Goal: Task Accomplishment & Management: Manage account settings

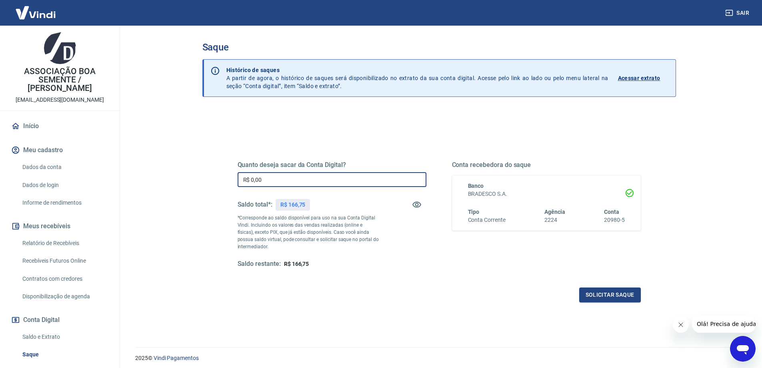
click at [283, 175] on input "R$ 0,00" at bounding box center [332, 179] width 189 height 15
type input "R$ 166,75"
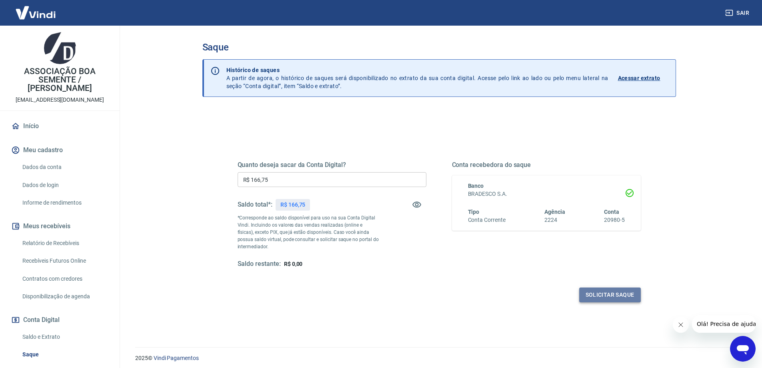
click at [622, 294] on button "Solicitar saque" at bounding box center [611, 294] width 62 height 15
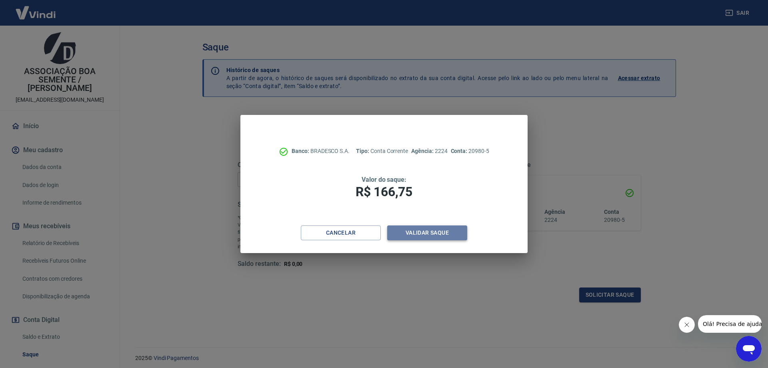
click at [436, 236] on button "Validar saque" at bounding box center [427, 232] width 80 height 15
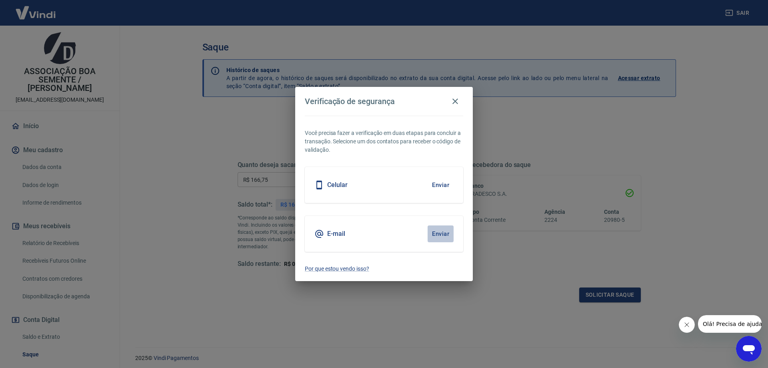
click at [441, 235] on button "Enviar" at bounding box center [441, 233] width 26 height 17
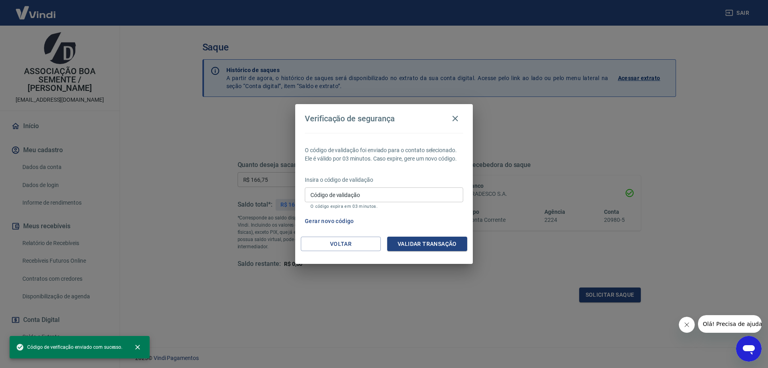
click at [333, 190] on div "Código de validação Código de validação O código expira em 03 minutos." at bounding box center [384, 198] width 158 height 22
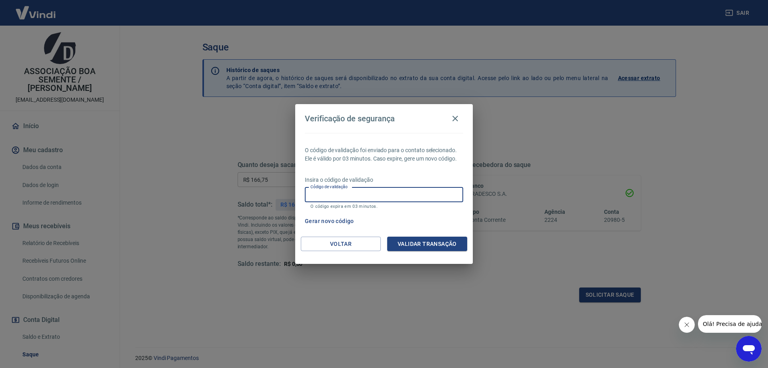
click at [369, 196] on input "Código de validação" at bounding box center [384, 194] width 158 height 15
type input "780334"
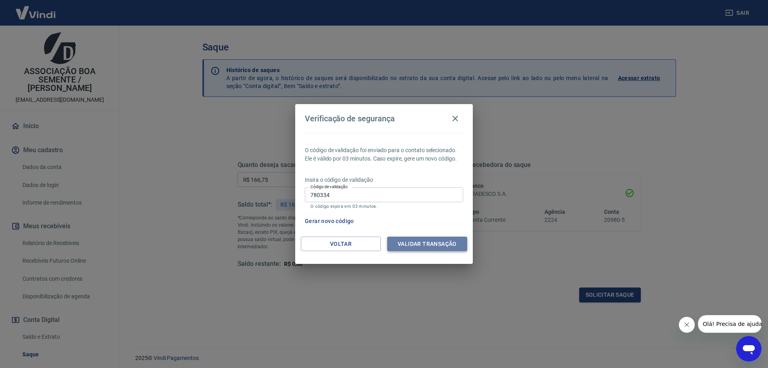
click at [429, 245] on button "Validar transação" at bounding box center [427, 244] width 80 height 15
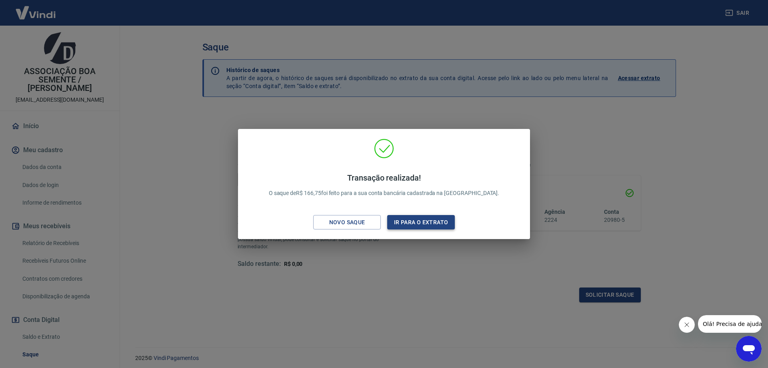
click at [428, 221] on button "Ir para o extrato" at bounding box center [421, 222] width 68 height 15
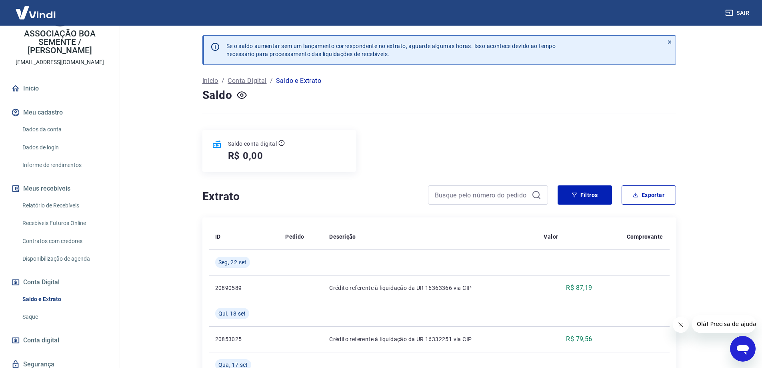
scroll to position [67, 0]
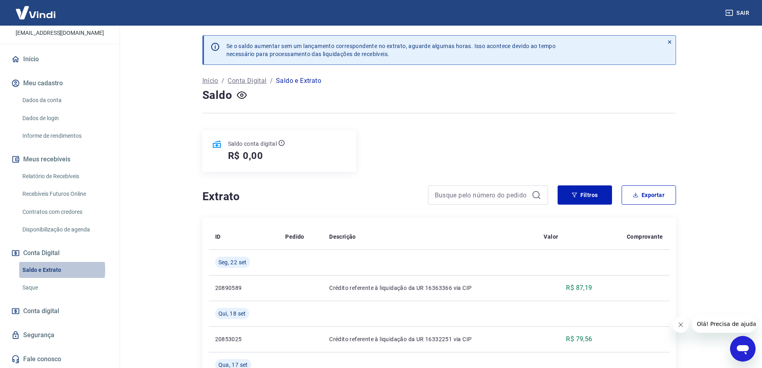
click at [42, 269] on link "Saldo e Extrato" at bounding box center [64, 270] width 91 height 16
click at [50, 174] on link "Relatório de Recebíveis" at bounding box center [64, 176] width 91 height 16
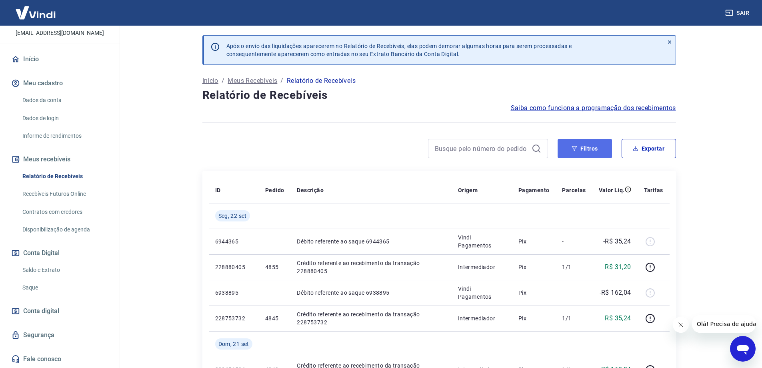
click at [585, 148] on button "Filtros" at bounding box center [585, 148] width 54 height 19
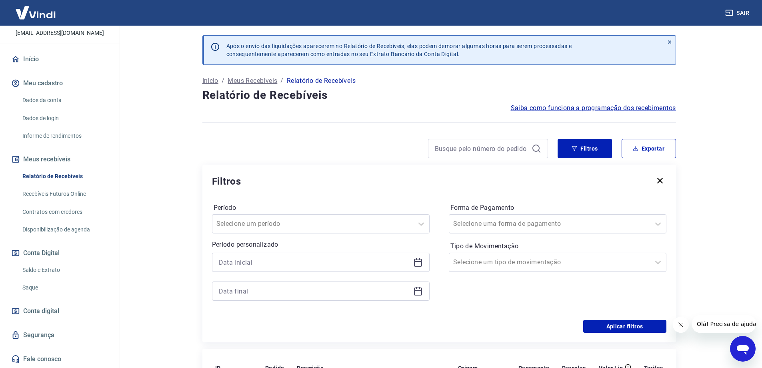
click at [413, 262] on icon at bounding box center [418, 262] width 10 height 10
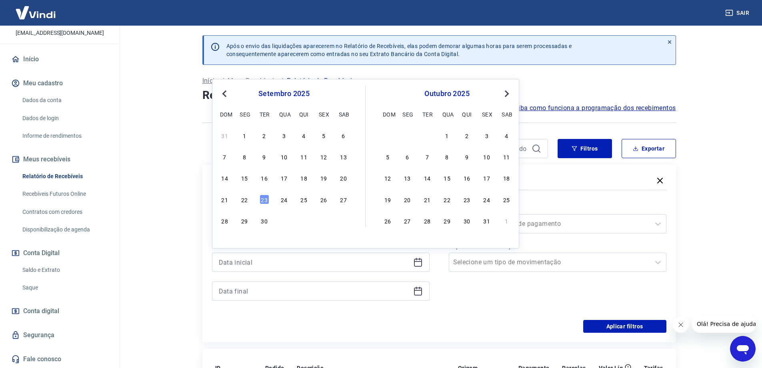
drag, startPoint x: 303, startPoint y: 178, endPoint x: 433, endPoint y: 267, distance: 157.7
click at [304, 178] on div "18" at bounding box center [304, 178] width 10 height 10
type input "[DATE]"
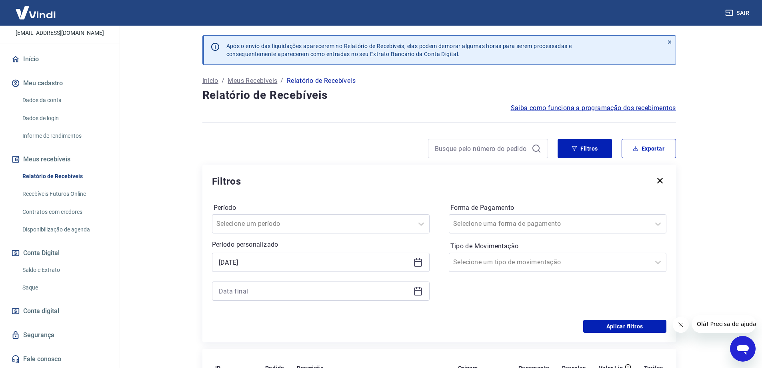
click at [418, 292] on icon at bounding box center [418, 291] width 10 height 10
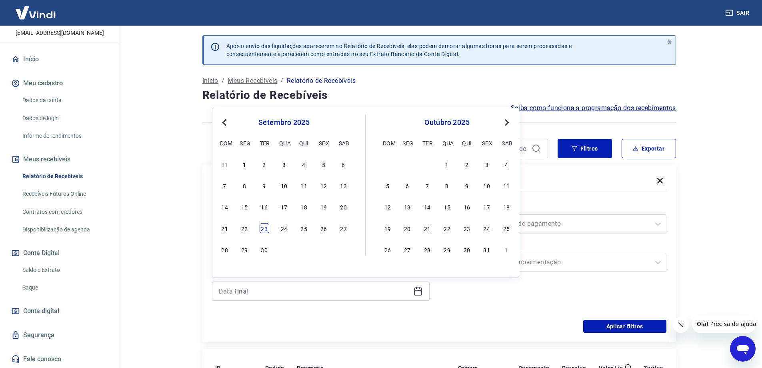
click at [263, 226] on div "23" at bounding box center [265, 228] width 10 height 10
type input "[DATE]"
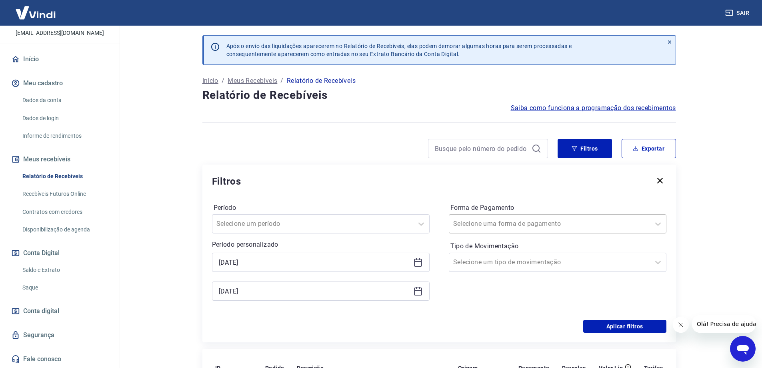
click at [570, 219] on div at bounding box center [549, 223] width 193 height 11
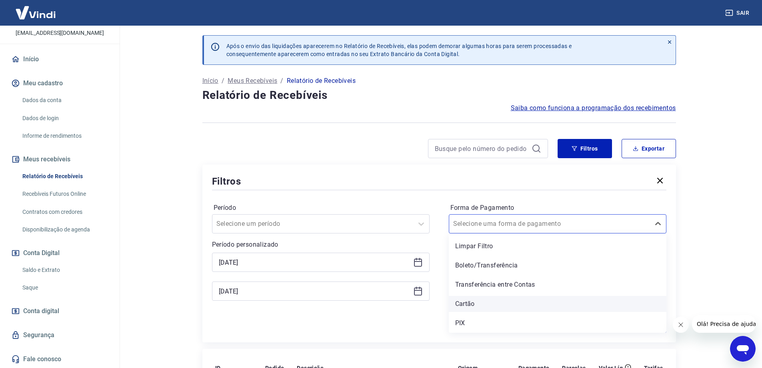
click at [463, 305] on div "Cartão" at bounding box center [558, 304] width 218 height 16
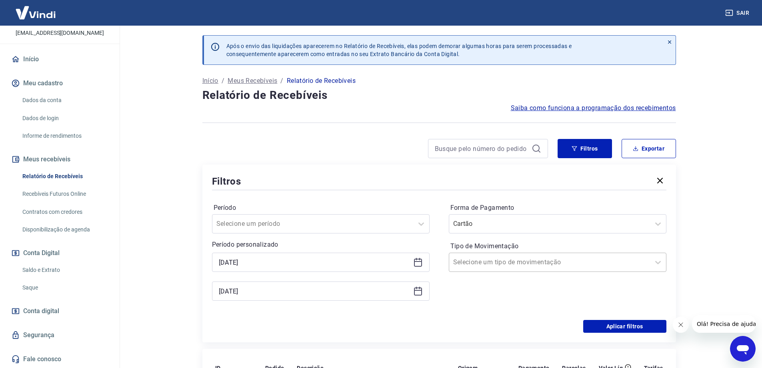
click at [572, 264] on div at bounding box center [549, 262] width 193 height 11
drag, startPoint x: 463, startPoint y: 306, endPoint x: 694, endPoint y: 281, distance: 232.7
click at [463, 306] on div "Entrada" at bounding box center [558, 304] width 218 height 16
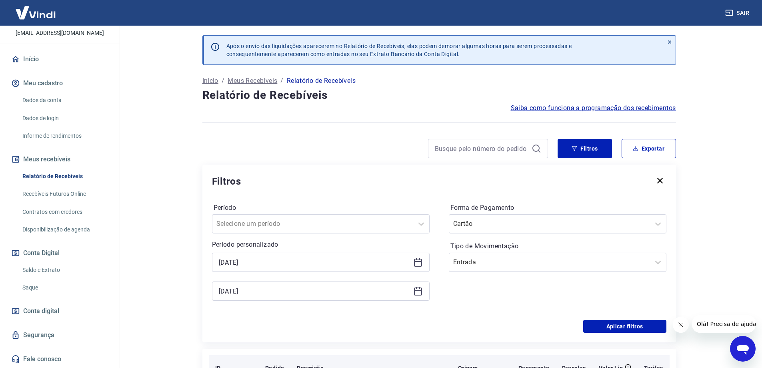
scroll to position [80, 0]
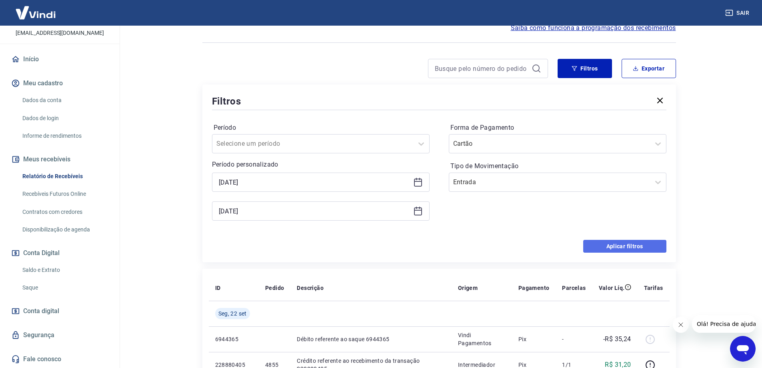
click at [636, 245] on button "Aplicar filtros" at bounding box center [625, 246] width 83 height 13
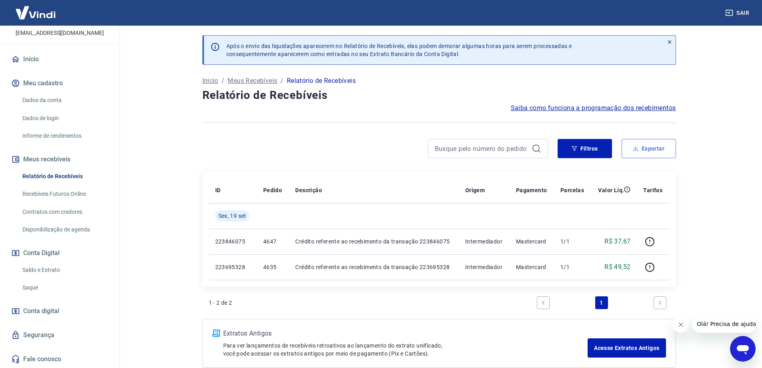
click at [647, 143] on button "Exportar" at bounding box center [649, 148] width 54 height 19
type input "[DATE]"
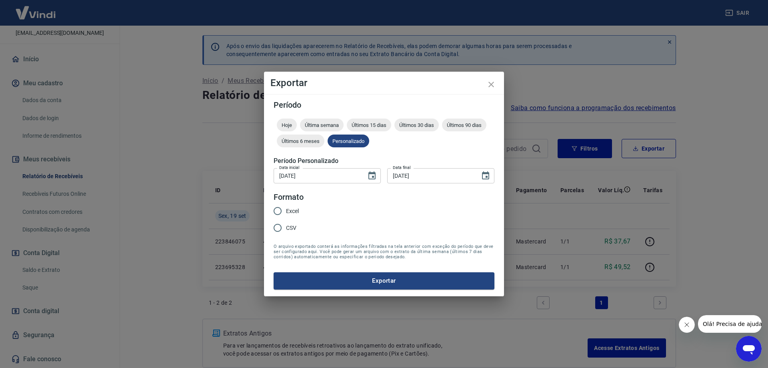
click at [281, 211] on input "Excel" at bounding box center [277, 211] width 17 height 17
radio input "true"
click at [385, 283] on button "Exportar" at bounding box center [384, 280] width 221 height 17
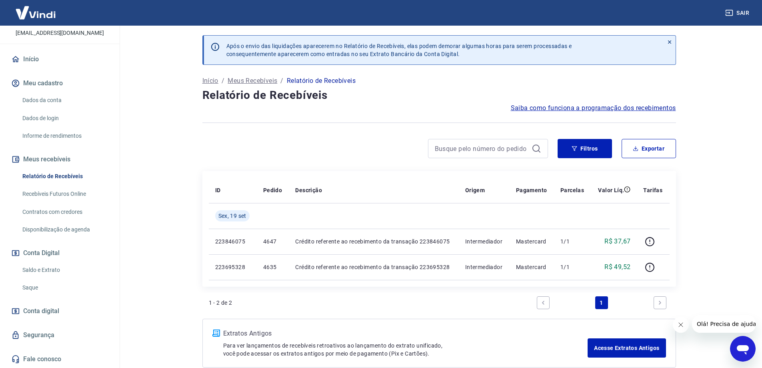
click at [733, 282] on main "Após o envio das liquidações aparecerem no Relatório de Recebíveis, elas podem …" at bounding box center [439, 197] width 646 height 342
click at [747, 14] on button "Sair" at bounding box center [738, 13] width 29 height 15
